Goal: Task Accomplishment & Management: Complete application form

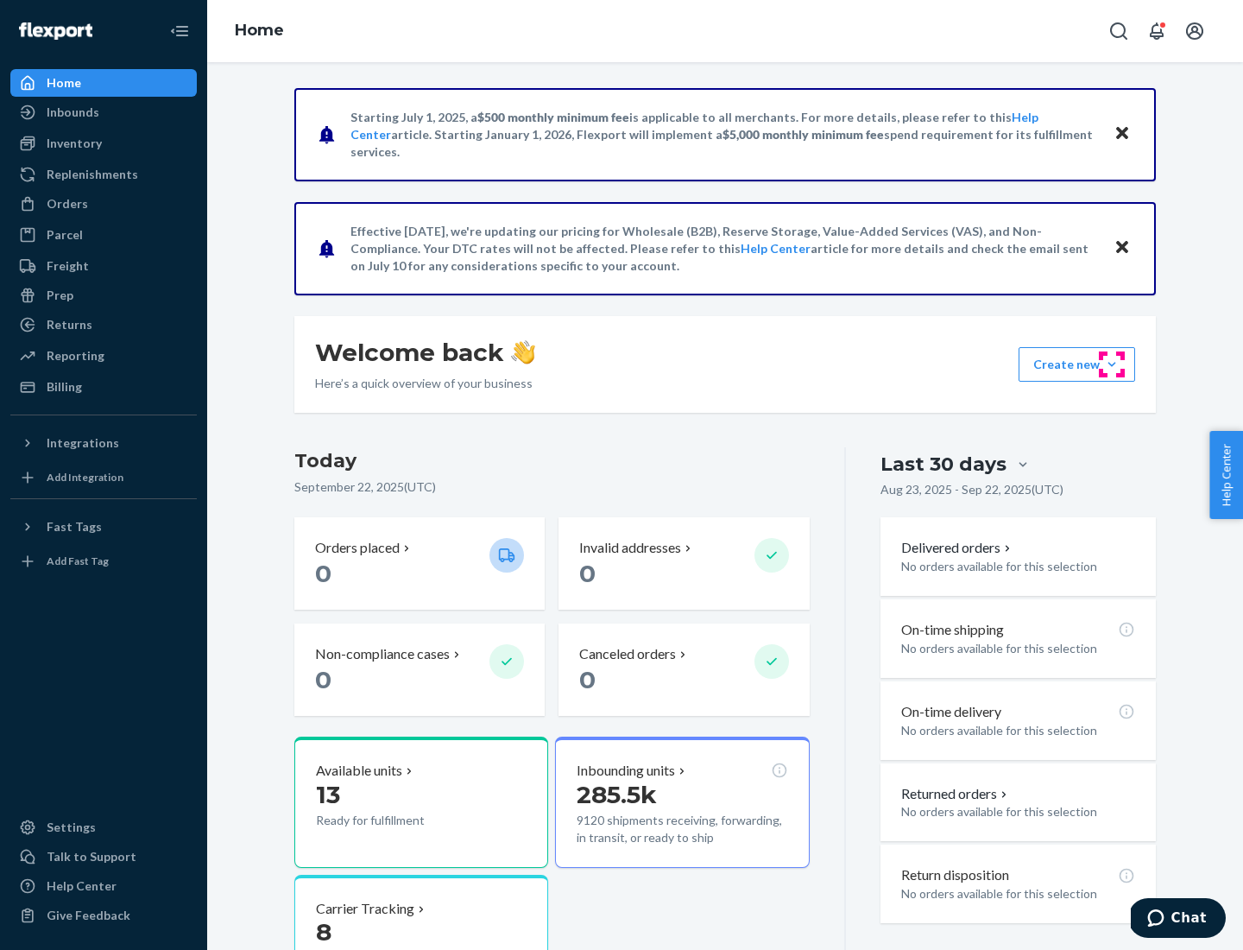
click at [1112, 364] on button "Create new Create new inbound Create new order Create new product" at bounding box center [1077, 364] width 117 height 35
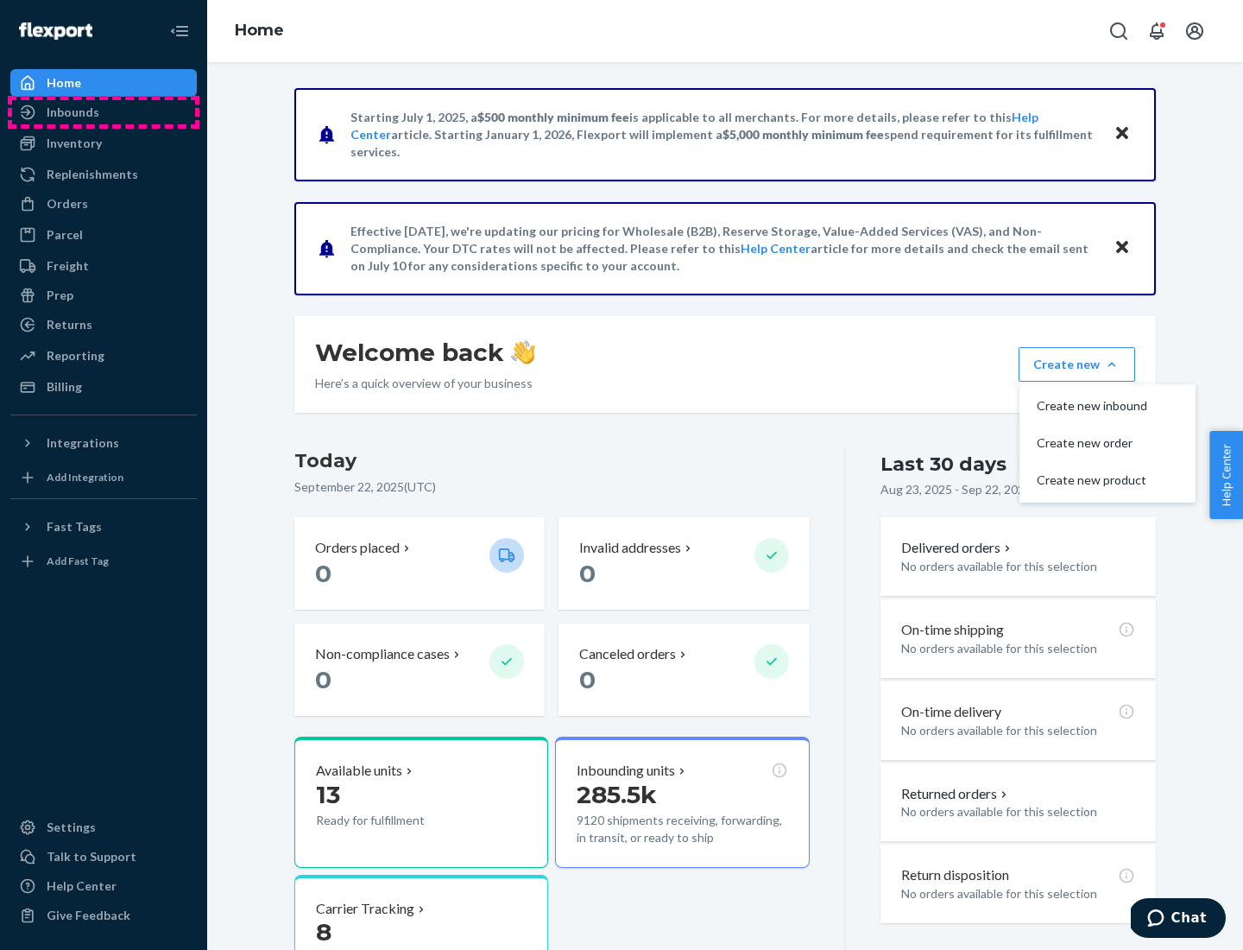
click at [104, 112] on div "Inbounds" at bounding box center [103, 112] width 183 height 24
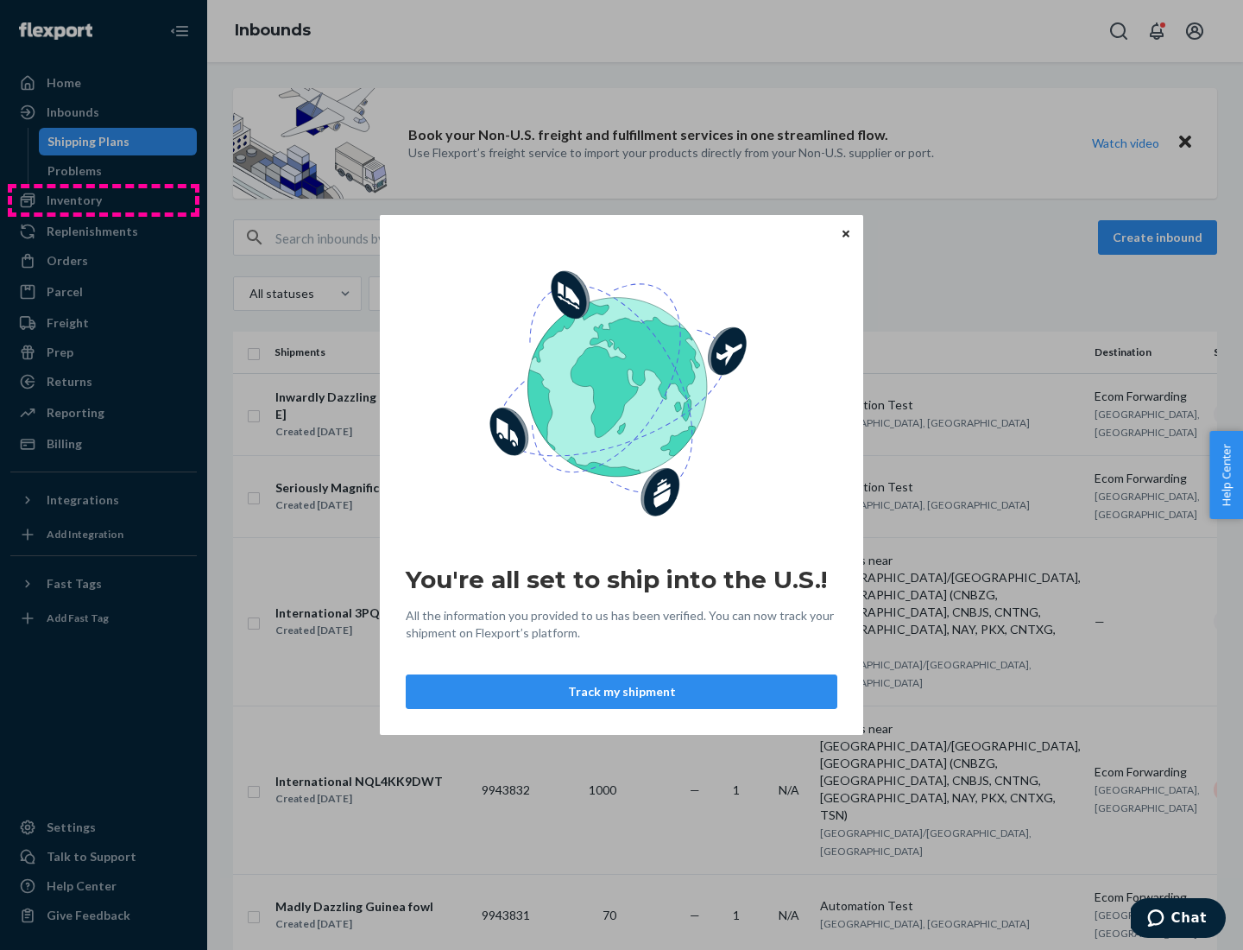
click at [104, 200] on div "You're all set to ship into the U.S.! All the information you provided to us ha…" at bounding box center [621, 475] width 1243 height 950
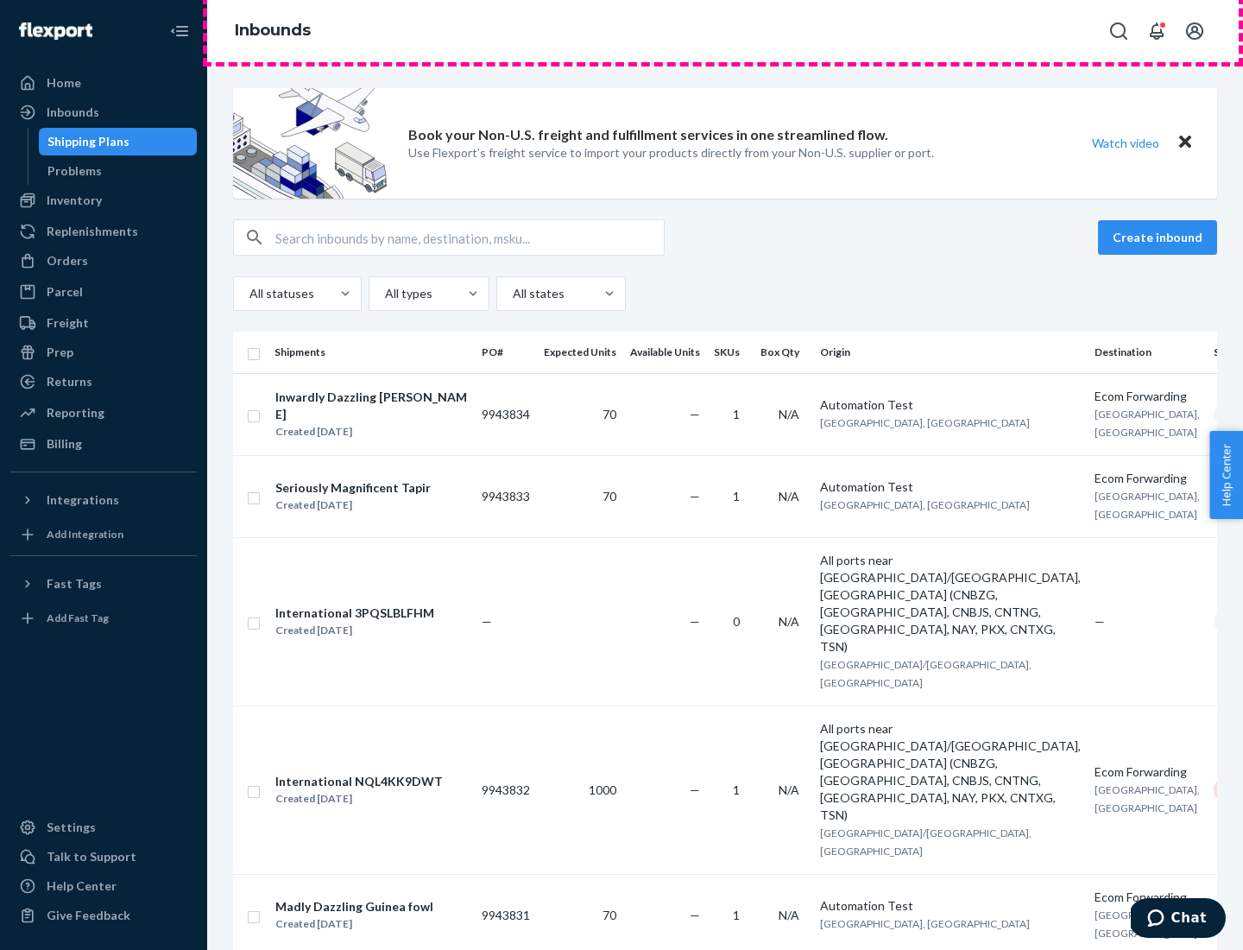
click at [725, 31] on div "Inbounds" at bounding box center [725, 31] width 1036 height 62
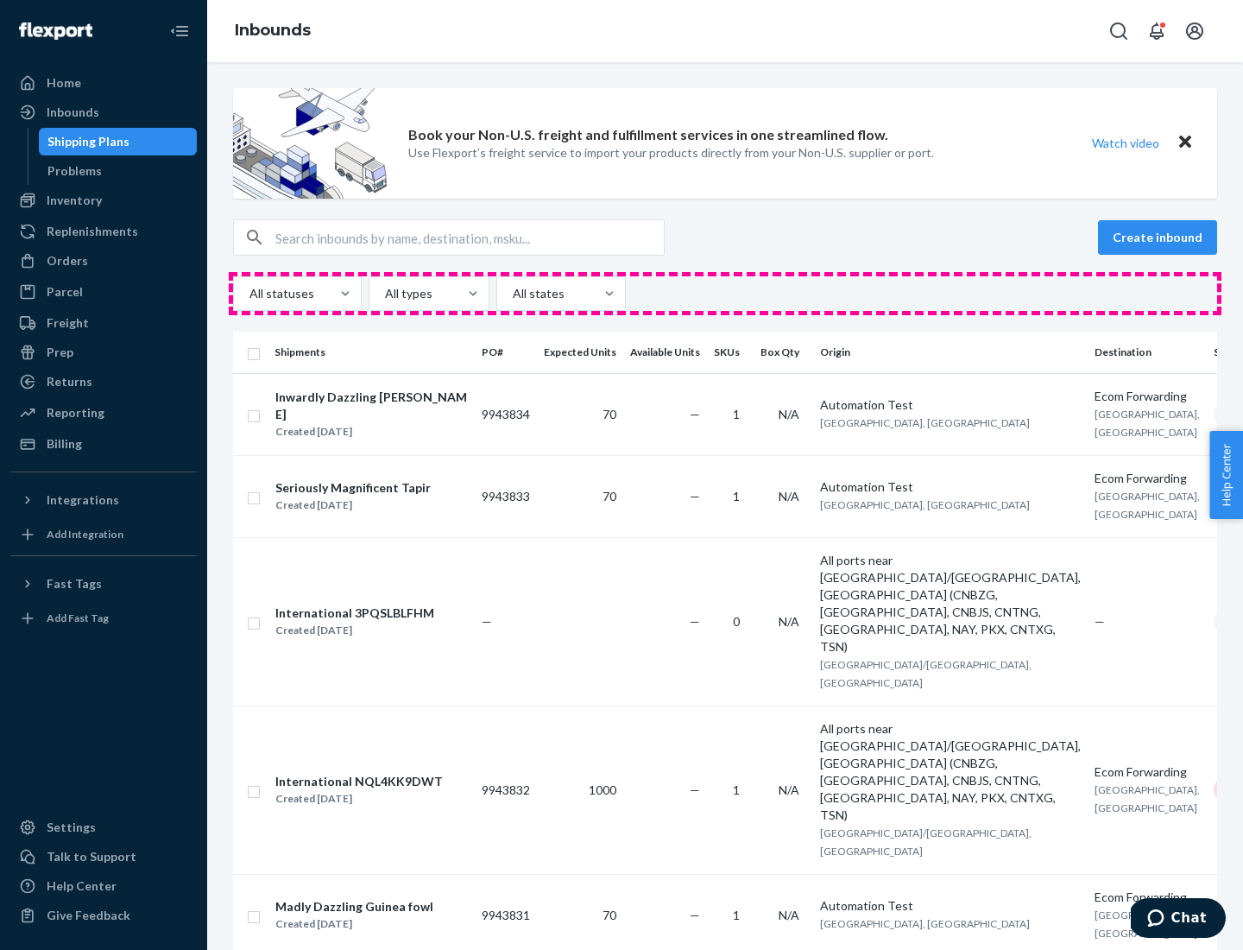
click at [725, 293] on div "All statuses All types All states" at bounding box center [725, 293] width 984 height 35
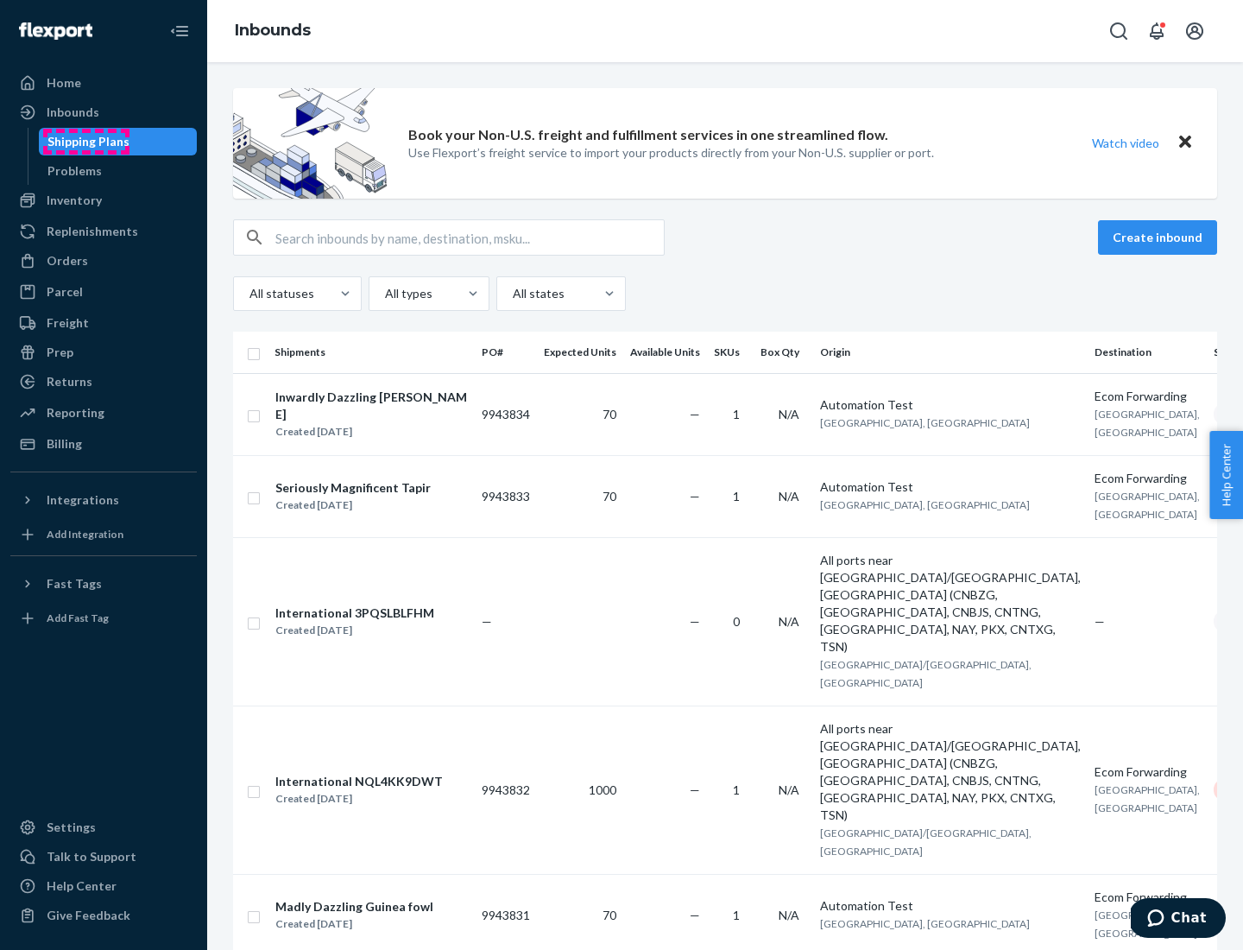
click at [85, 142] on div "Shipping Plans" at bounding box center [88, 141] width 82 height 17
click at [1160, 237] on button "Create inbound" at bounding box center [1157, 237] width 119 height 35
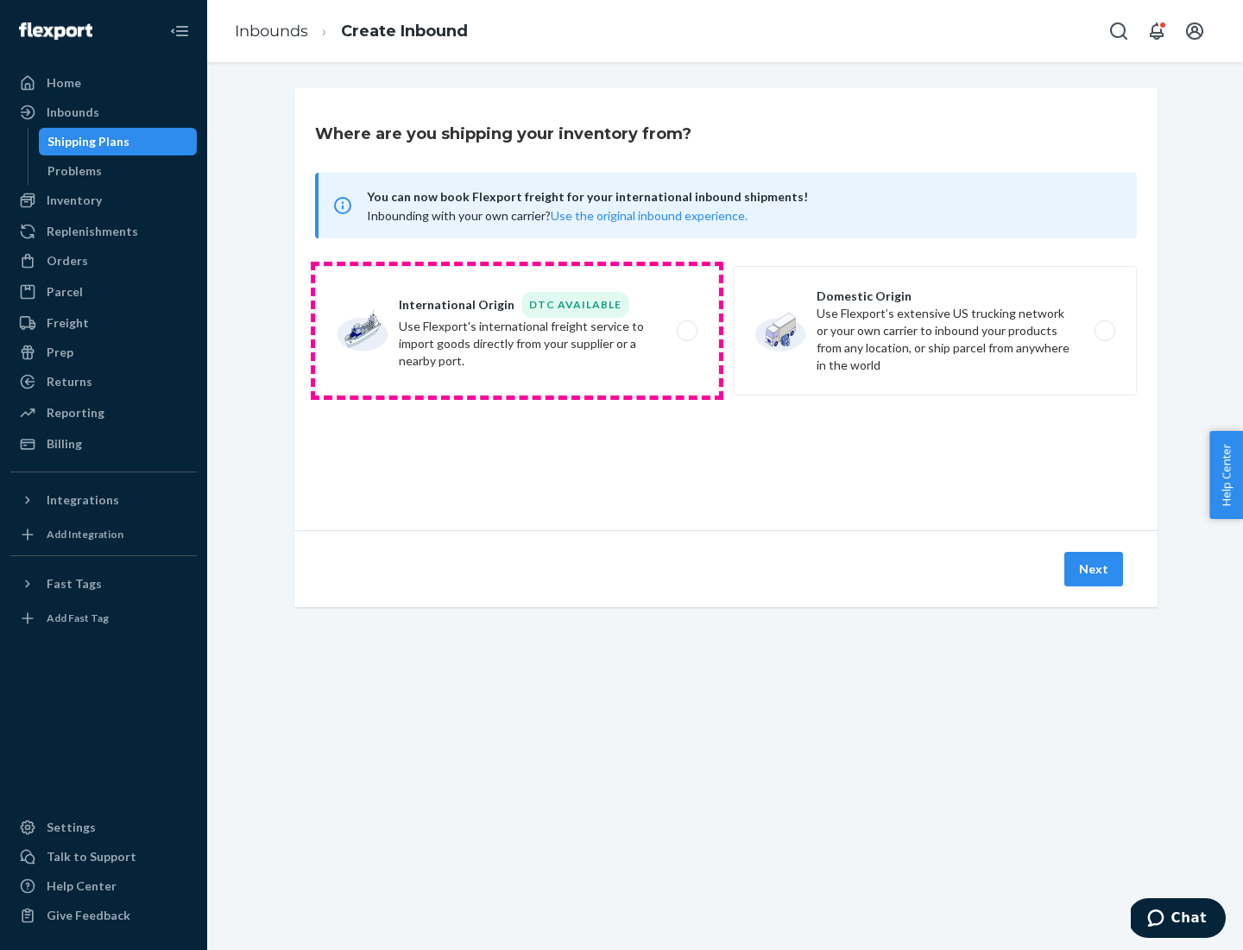
click at [517, 331] on label "International Origin DTC Available Use Flexport's international freight service…" at bounding box center [517, 330] width 404 height 129
click at [686, 331] on input "International Origin DTC Available Use Flexport's international freight service…" at bounding box center [691, 330] width 11 height 11
radio input "true"
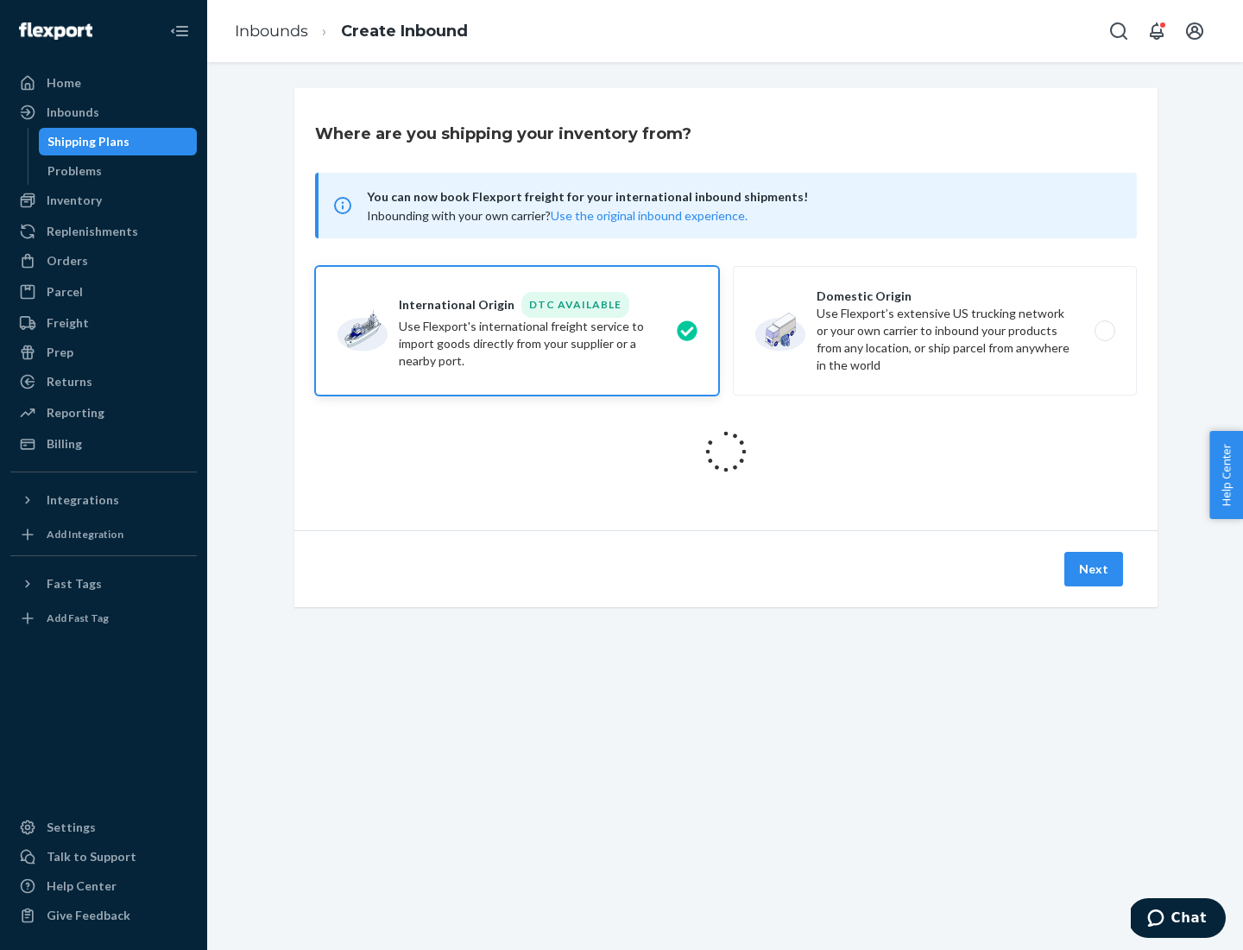
click at [726, 451] on icon at bounding box center [726, 451] width 48 height 48
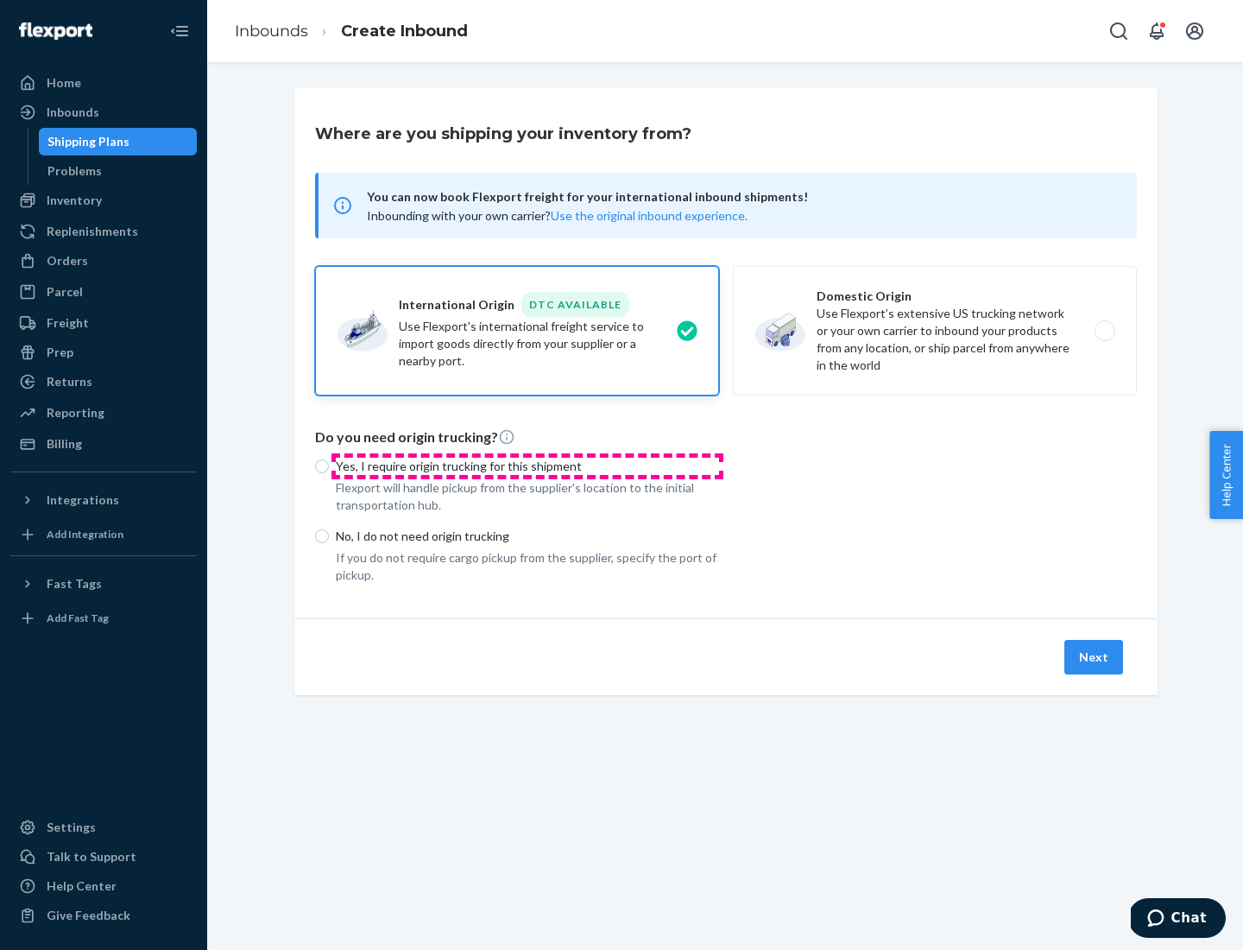
click at [527, 465] on p "Yes, I require origin trucking for this shipment" at bounding box center [527, 465] width 383 height 17
click at [329, 465] on input "Yes, I require origin trucking for this shipment" at bounding box center [322, 466] width 14 height 14
radio input "true"
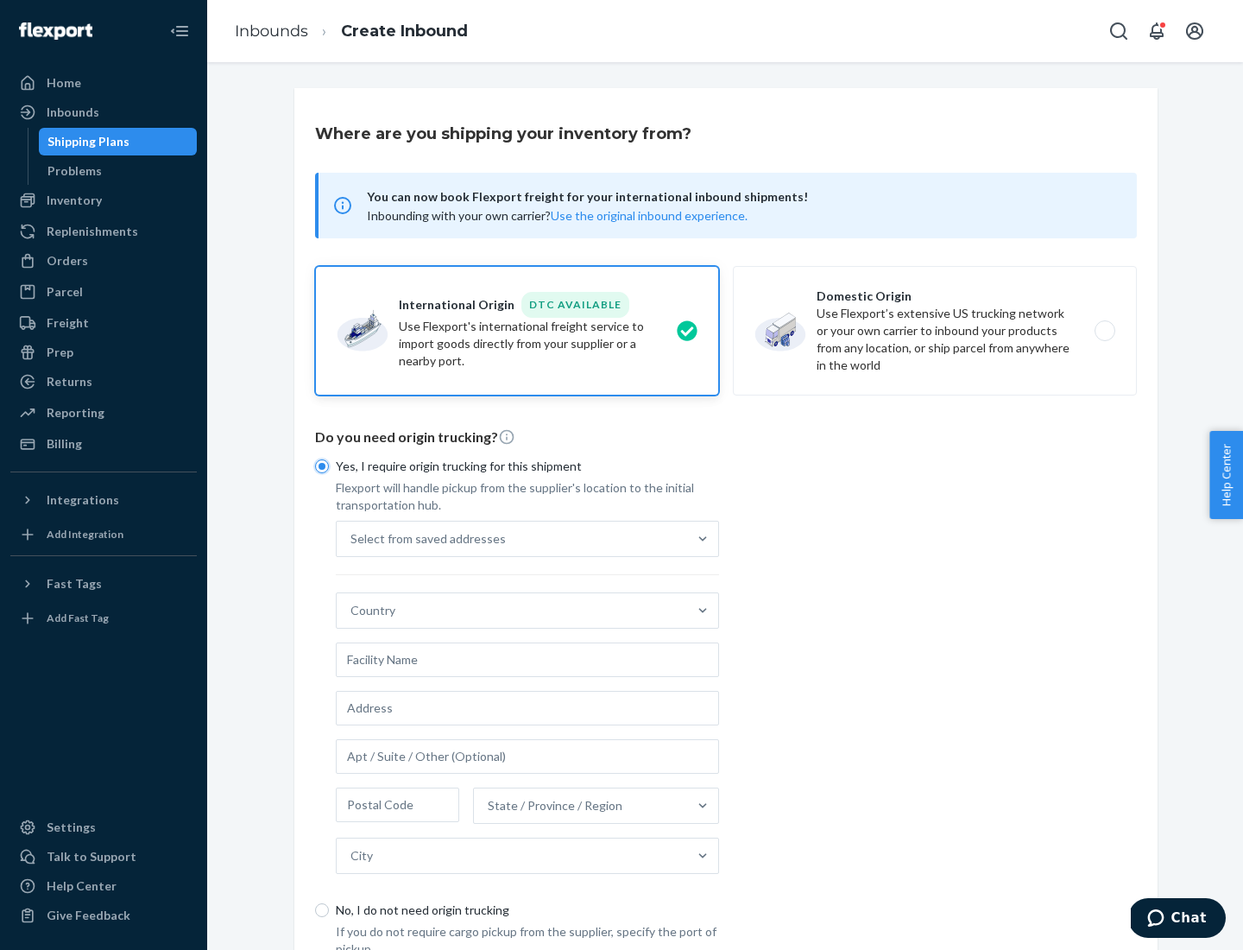
scroll to position [33, 0]
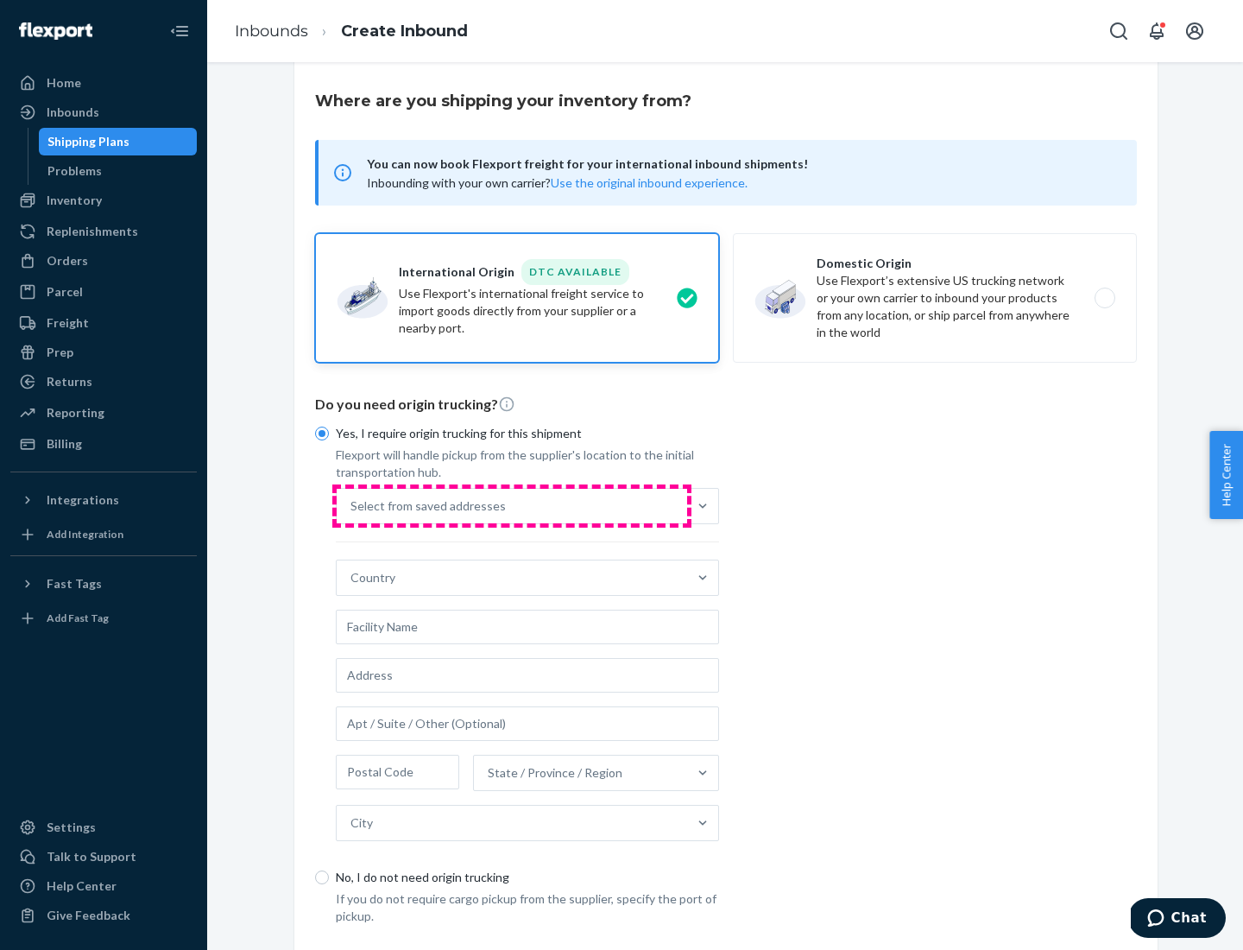
click at [512, 505] on div "Select from saved addresses" at bounding box center [512, 506] width 350 height 35
click at [352, 505] on input "Select from saved addresses" at bounding box center [351, 505] width 2 height 17
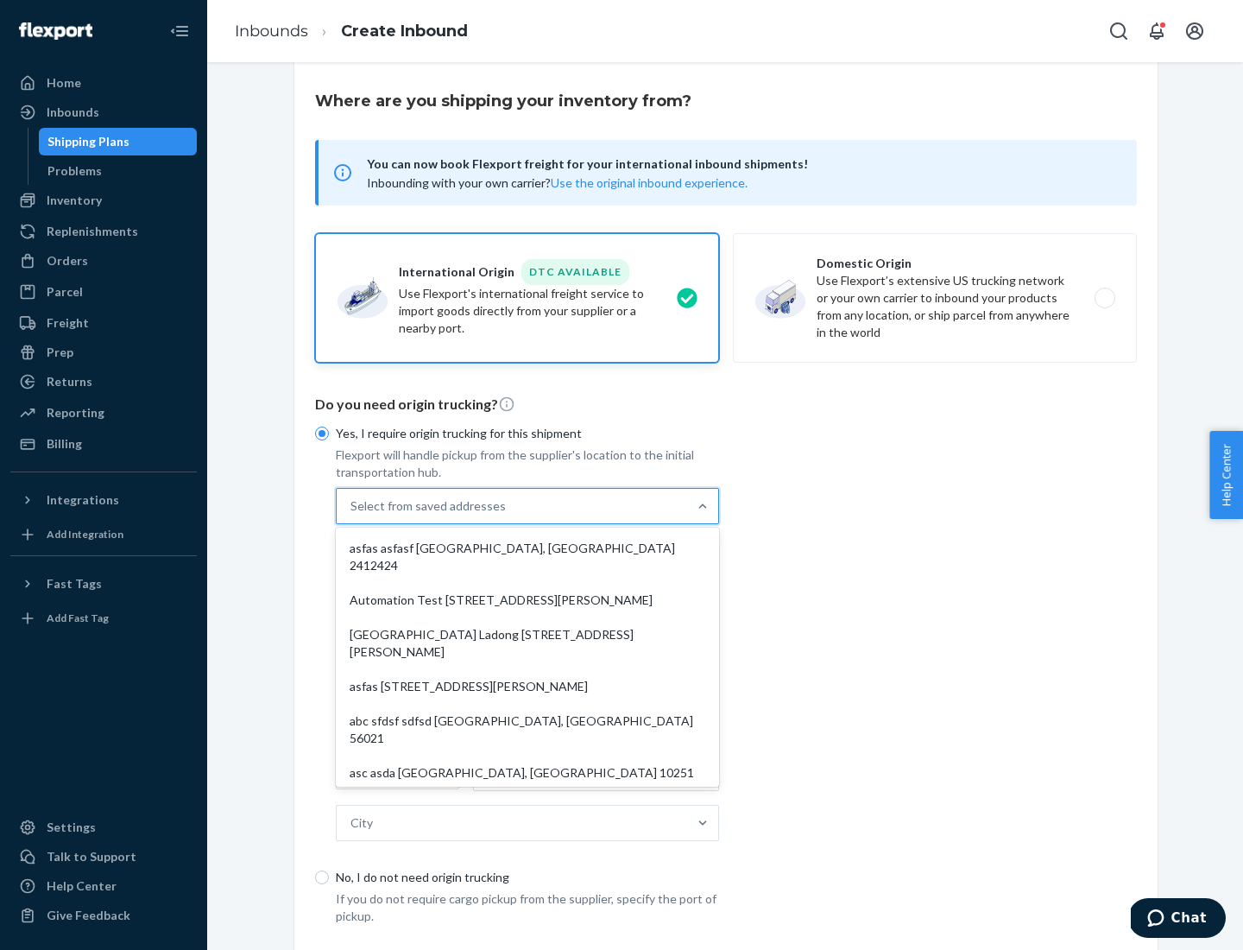
scroll to position [75, 0]
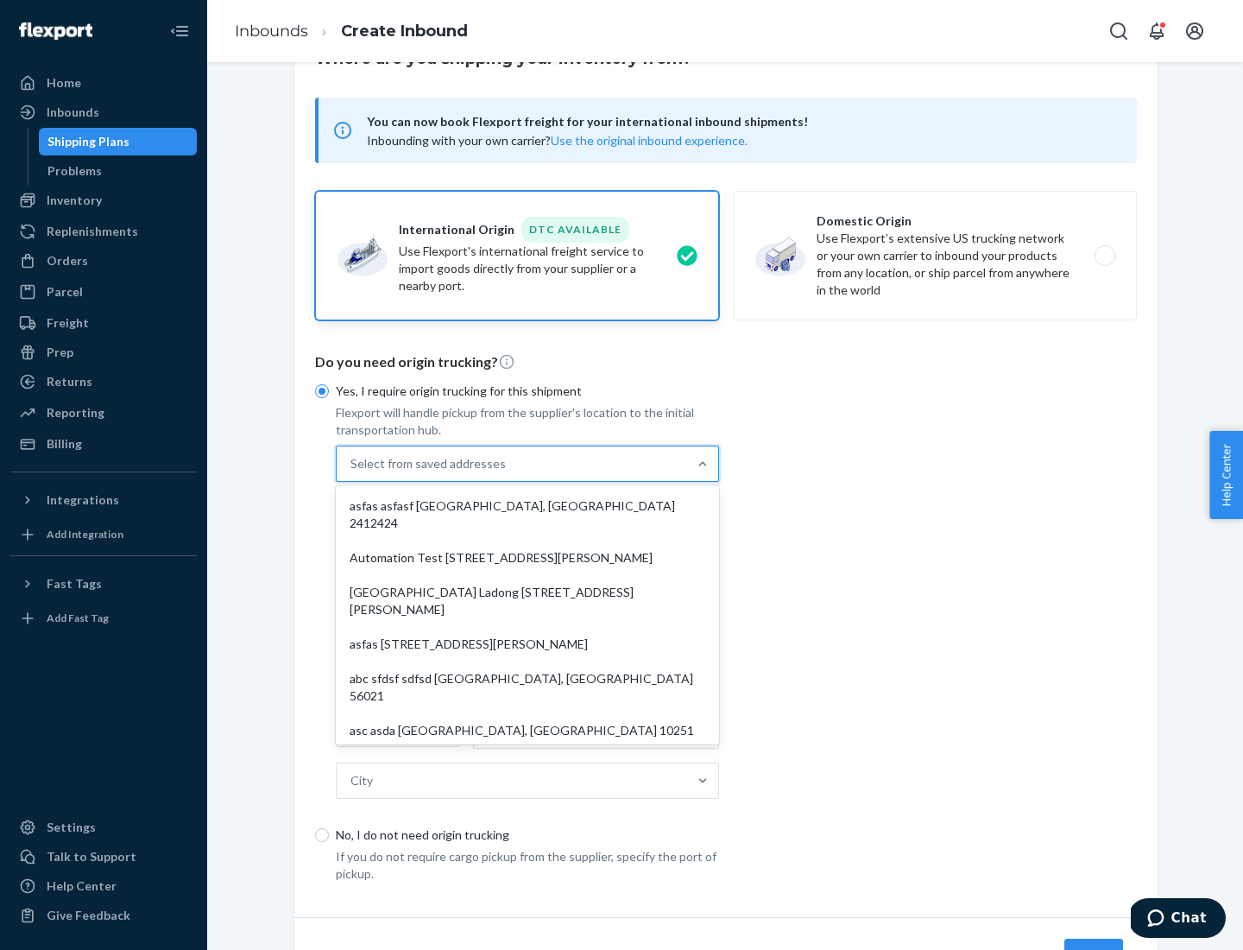
click at [527, 505] on div "asfas asfasf [GEOGRAPHIC_DATA], [GEOGRAPHIC_DATA] 2412424" at bounding box center [527, 515] width 376 height 52
click at [352, 472] on input "option asfas asfasf [GEOGRAPHIC_DATA], [GEOGRAPHIC_DATA] 2412424 focused, 1 of …" at bounding box center [351, 463] width 2 height 17
type input "asfas"
type input "asfasf"
type input "2412424"
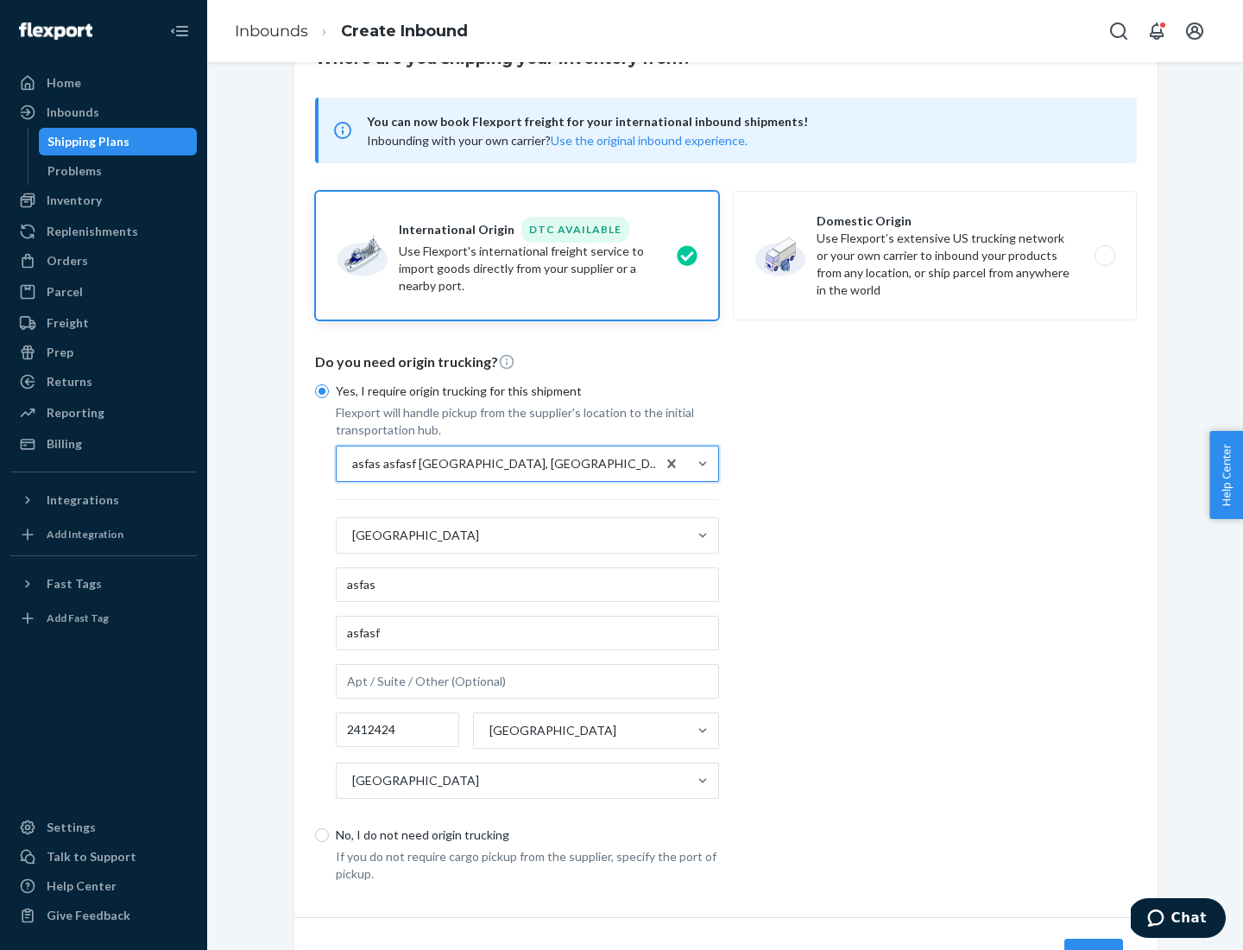
scroll to position [161, 0]
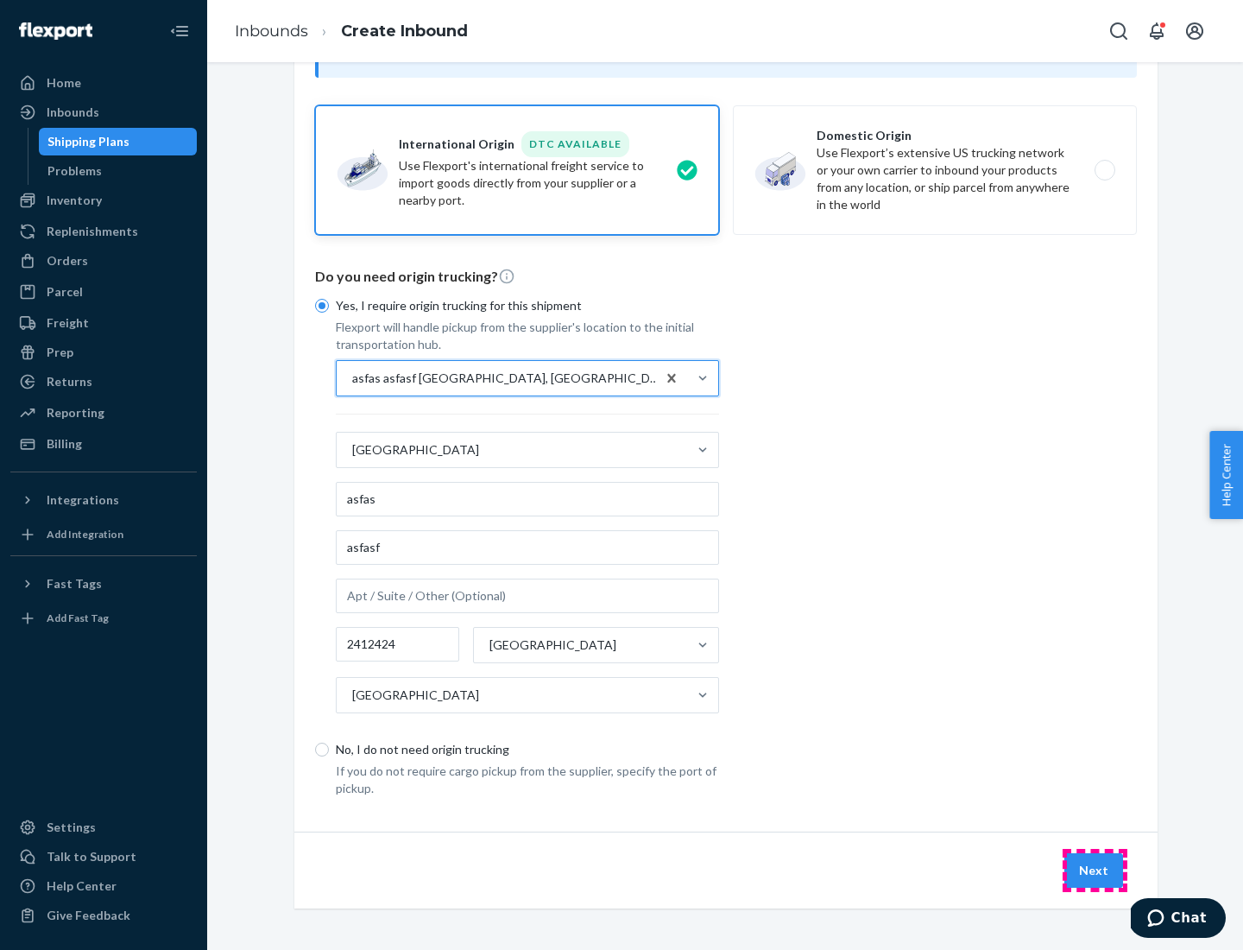
click at [1095, 869] on button "Next" at bounding box center [1093, 870] width 59 height 35
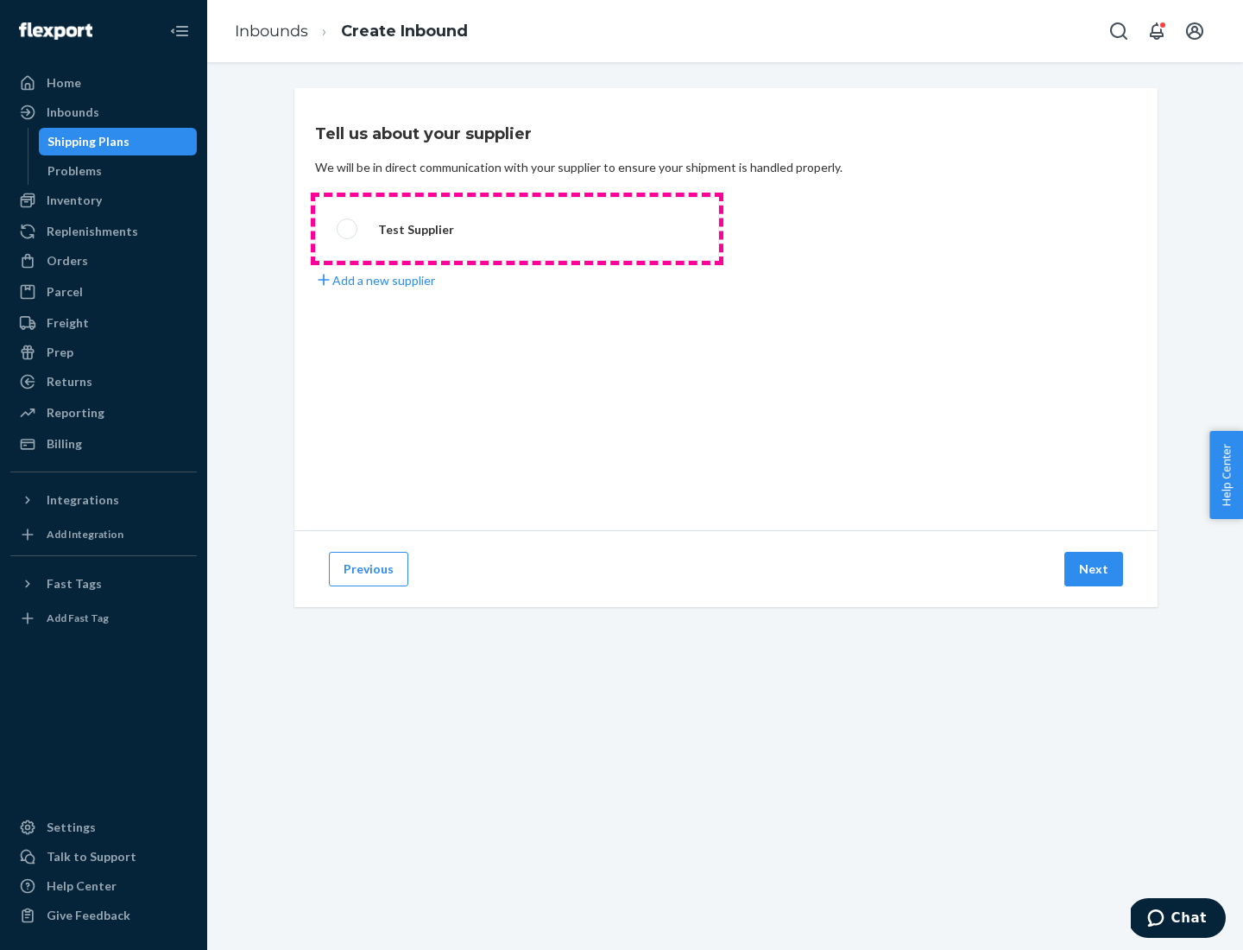
click at [517, 229] on label "Test Supplier" at bounding box center [517, 229] width 404 height 64
click at [348, 229] on input "Test Supplier" at bounding box center [342, 229] width 11 height 11
radio input "true"
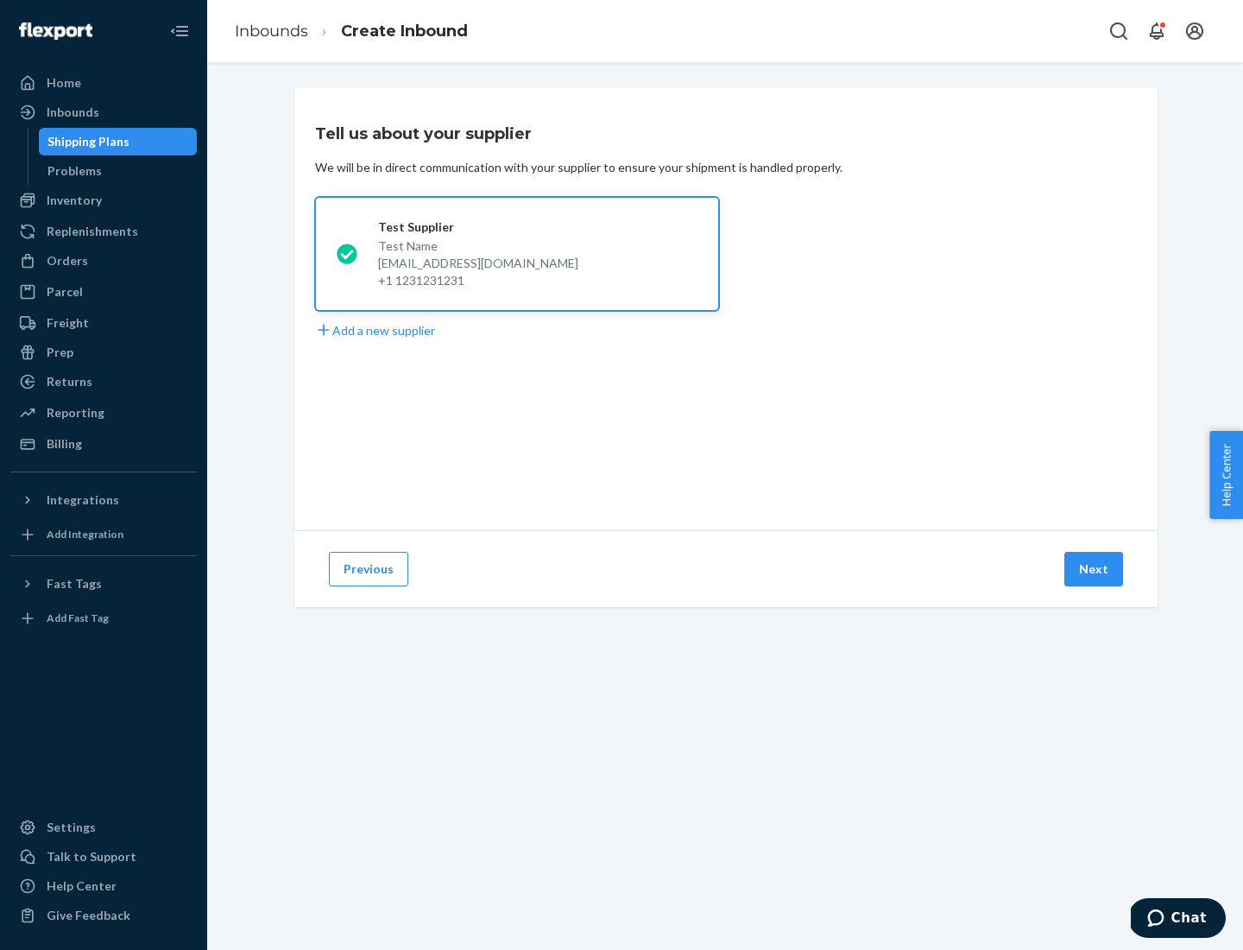
click at [1095, 569] on button "Next" at bounding box center [1093, 569] width 59 height 35
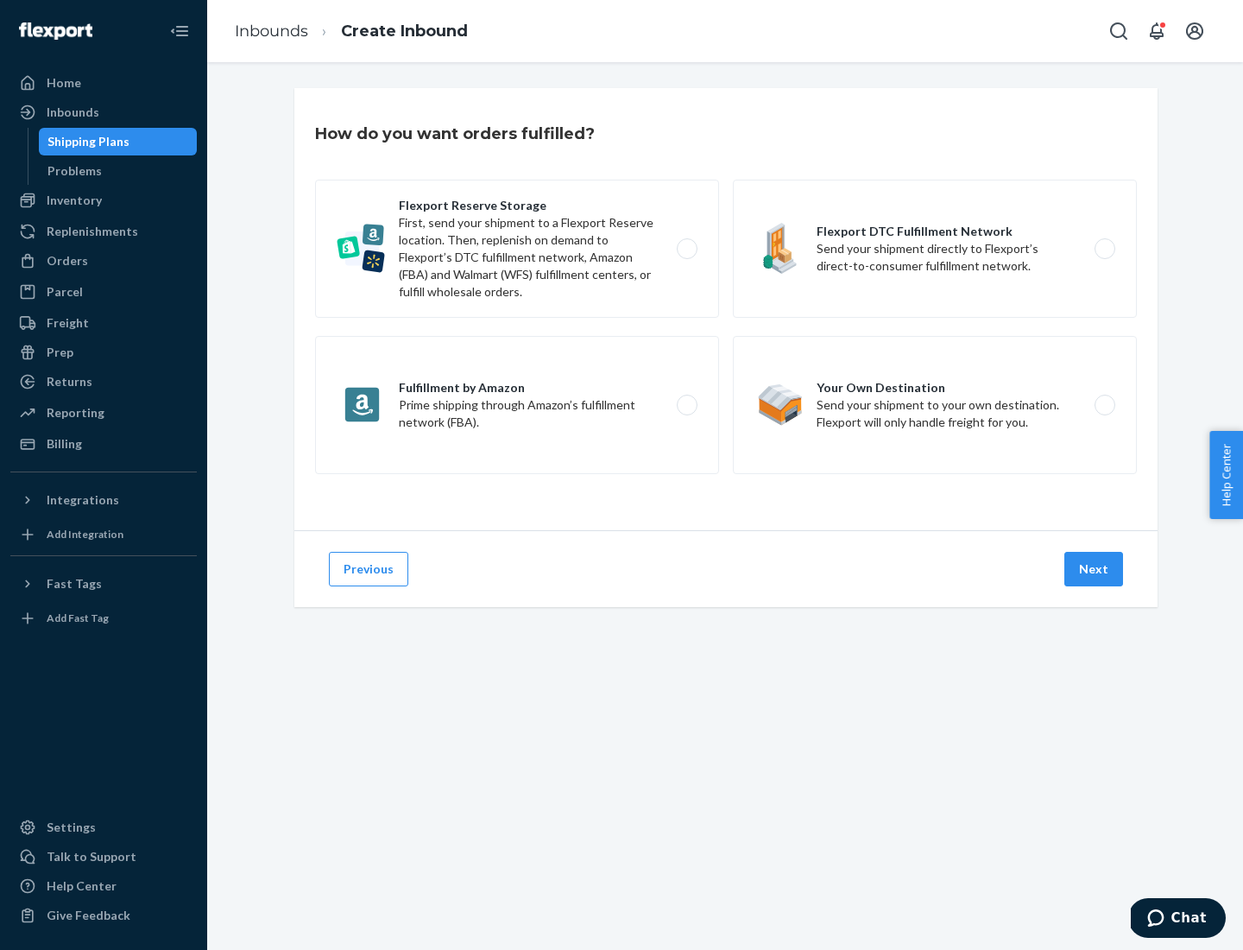
click at [517, 405] on label "Fulfillment by Amazon Prime shipping through Amazon’s fulfillment network (FBA)." at bounding box center [517, 405] width 404 height 138
click at [686, 405] on input "Fulfillment by Amazon Prime shipping through Amazon’s fulfillment network (FBA)." at bounding box center [691, 405] width 11 height 11
radio input "true"
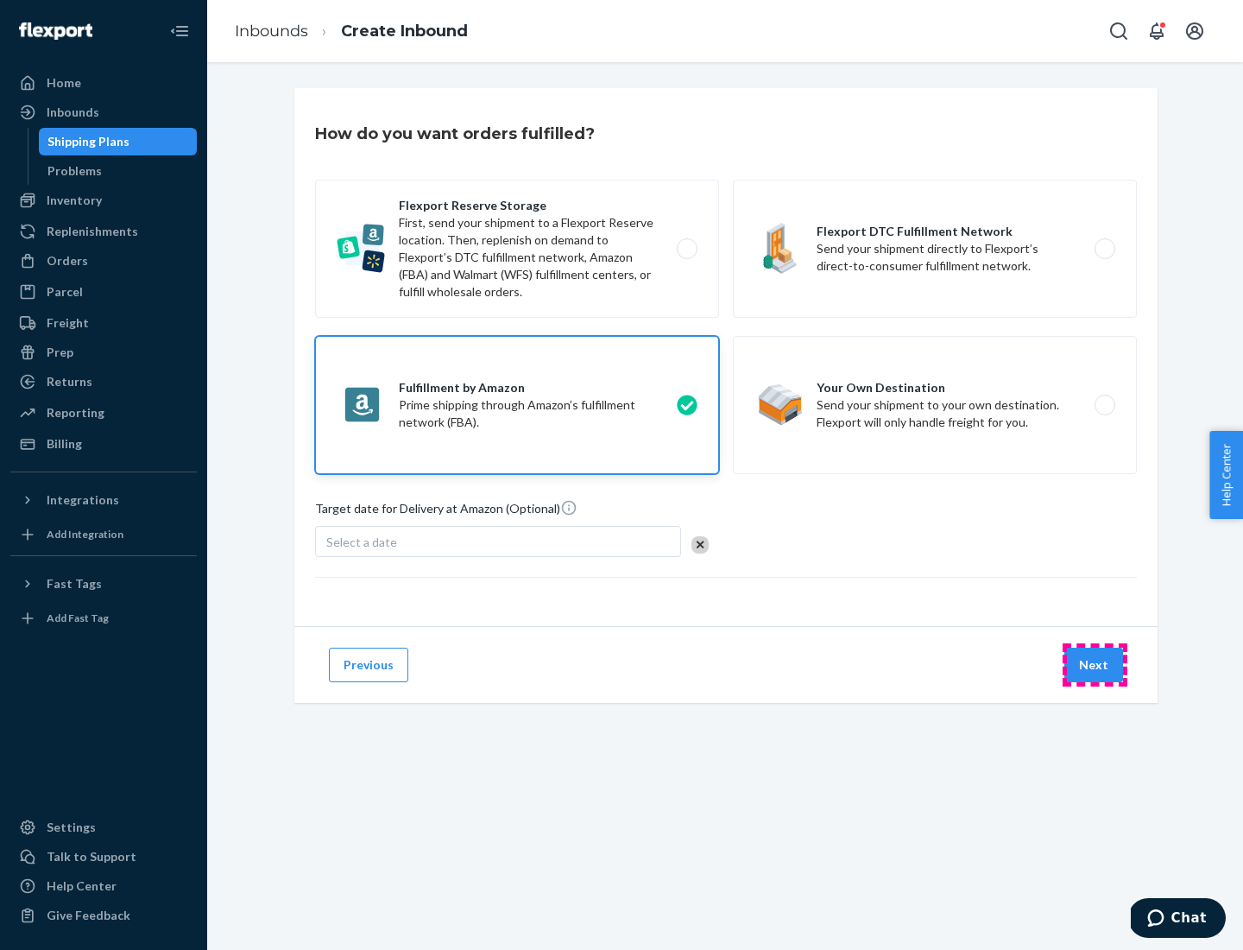
click at [1095, 665] on button "Next" at bounding box center [1093, 664] width 59 height 35
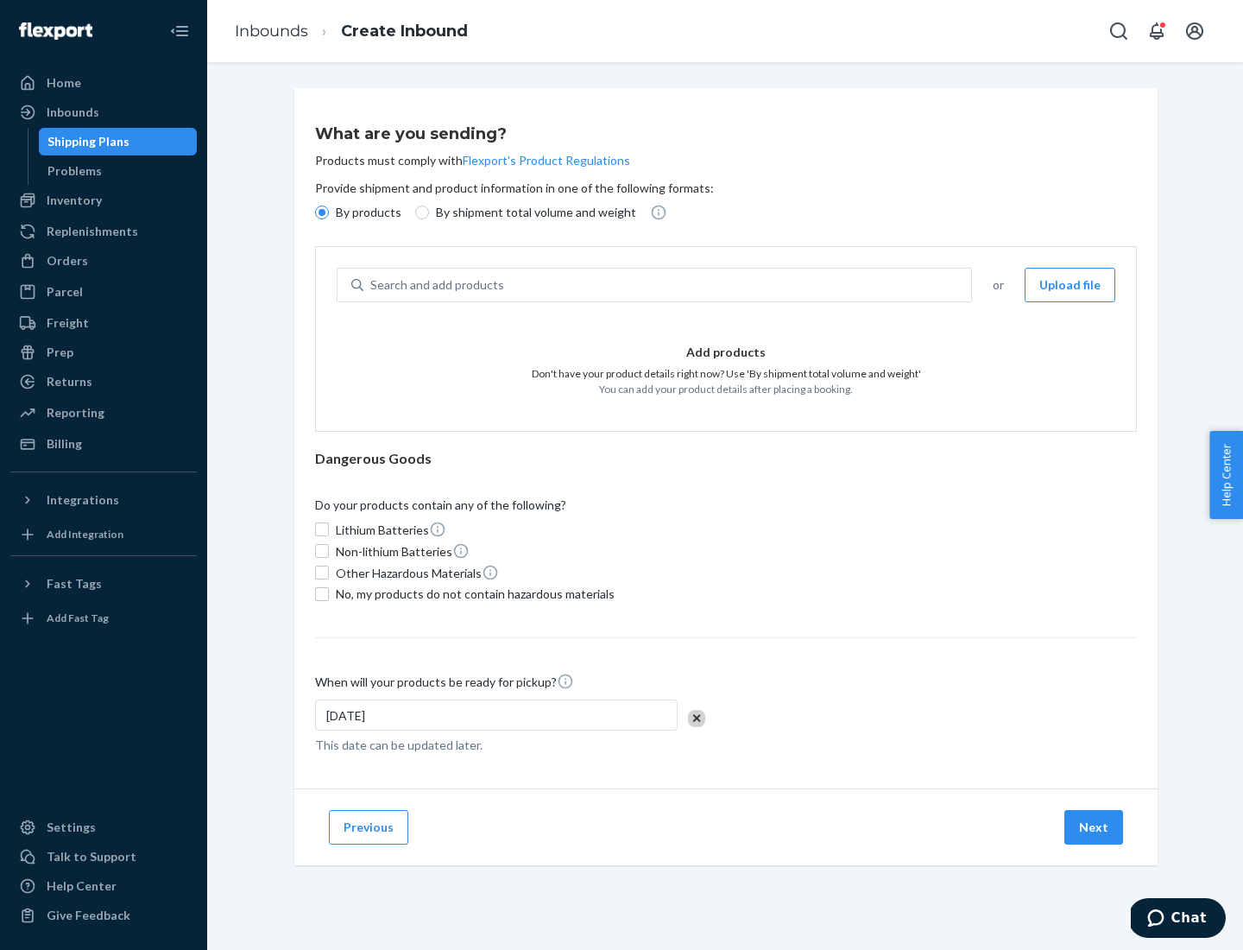
click at [531, 212] on p "By shipment total volume and weight" at bounding box center [536, 212] width 200 height 17
click at [429, 212] on input "By shipment total volume and weight" at bounding box center [422, 212] width 14 height 14
radio input "true"
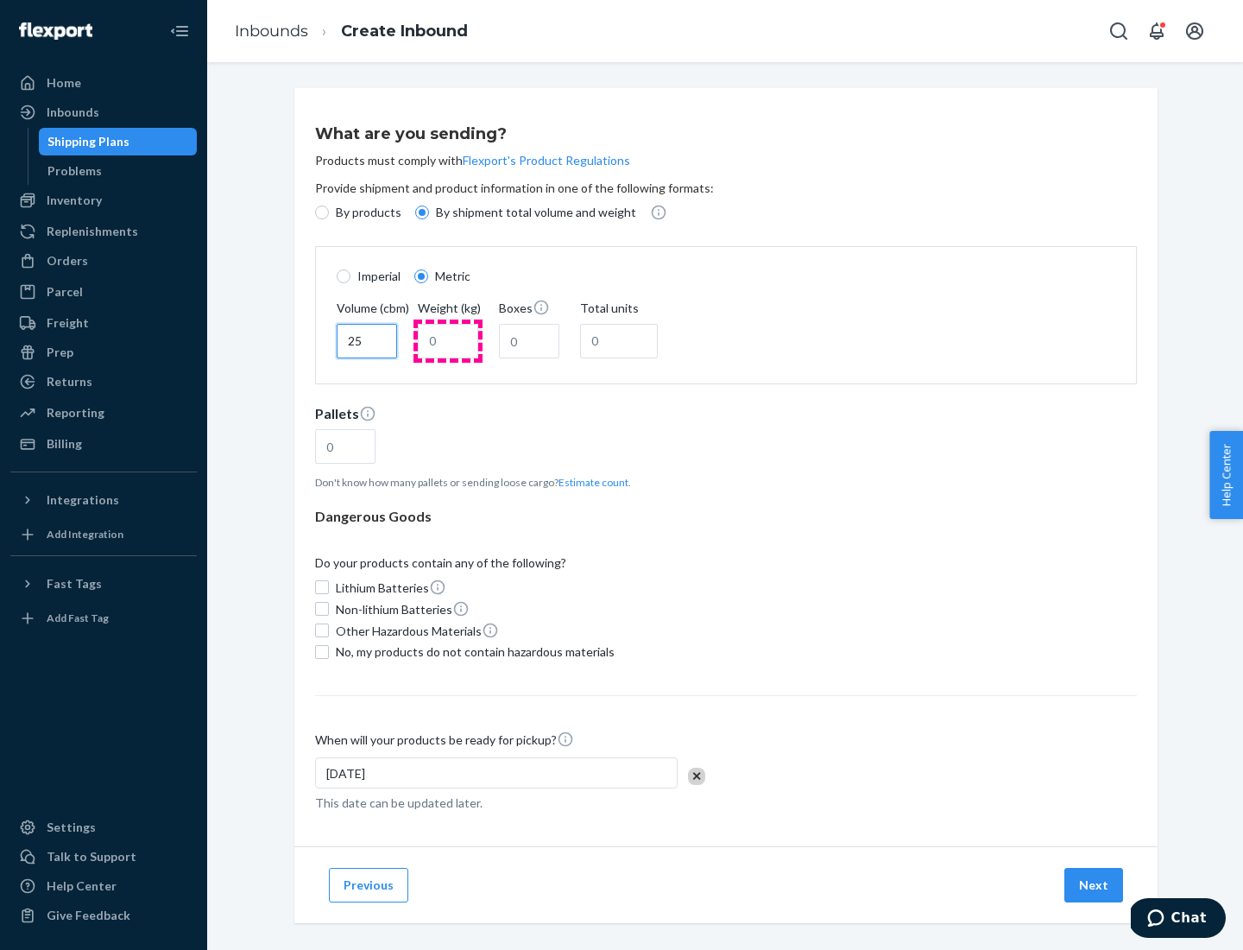
type input "25"
type input "100"
type input "50"
type input "500"
click at [590, 482] on button "Estimate count" at bounding box center [593, 482] width 70 height 15
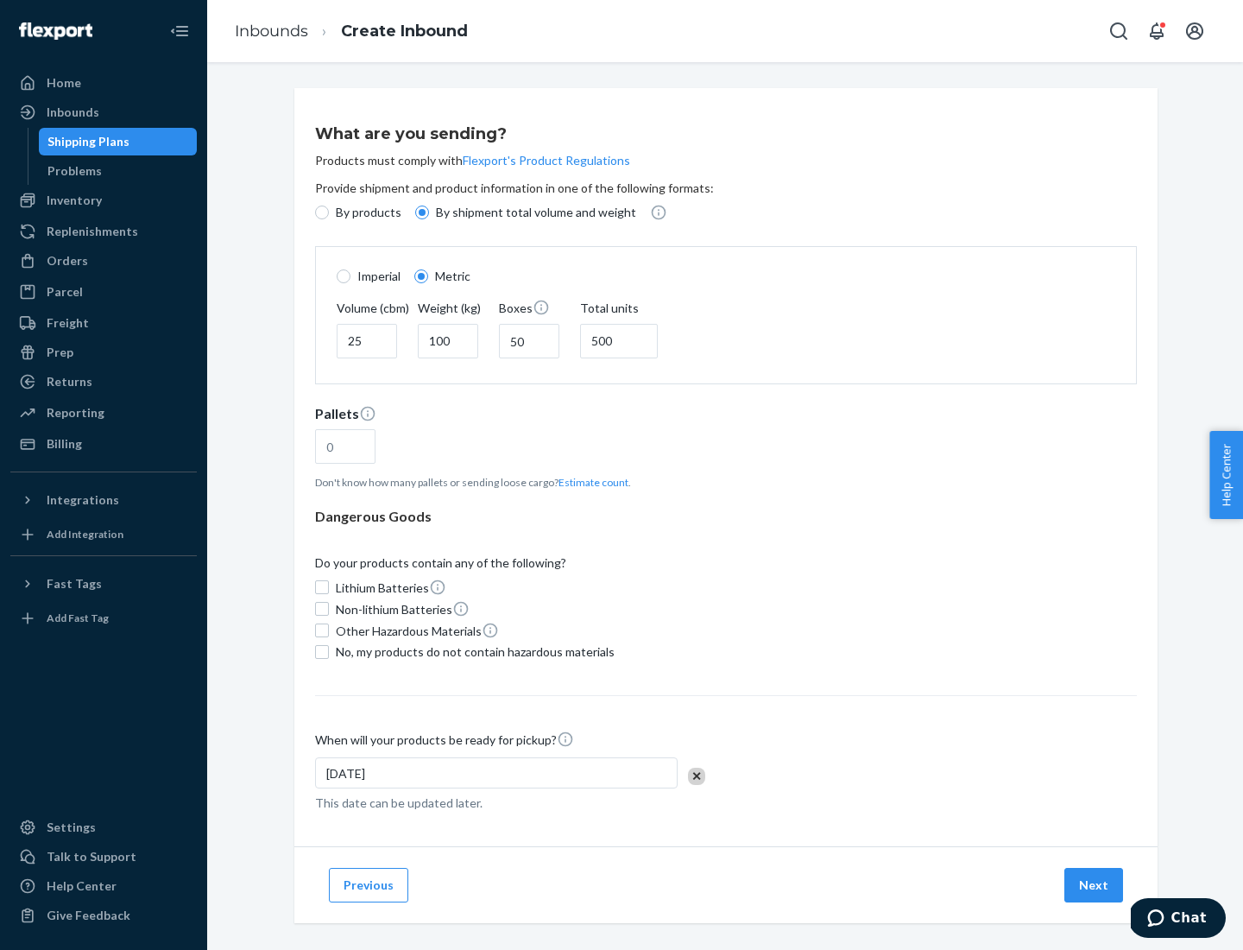
type input "16"
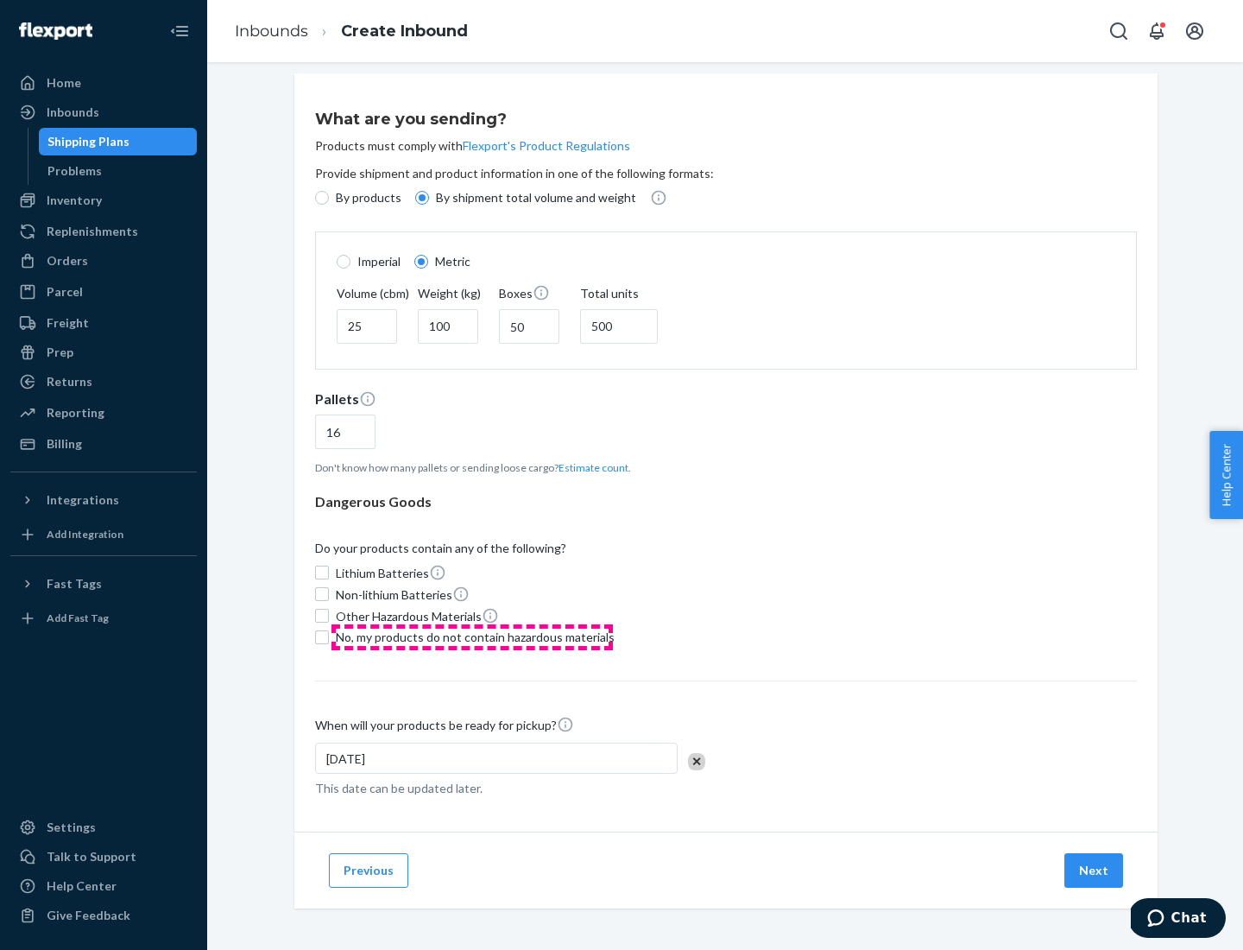
click at [472, 636] on span "No, my products do not contain hazardous materials" at bounding box center [475, 636] width 279 height 17
click at [329, 636] on input "No, my products do not contain hazardous materials" at bounding box center [322, 637] width 14 height 14
checkbox input "true"
click at [1095, 869] on button "Next" at bounding box center [1093, 870] width 59 height 35
